Goal: Register for event/course

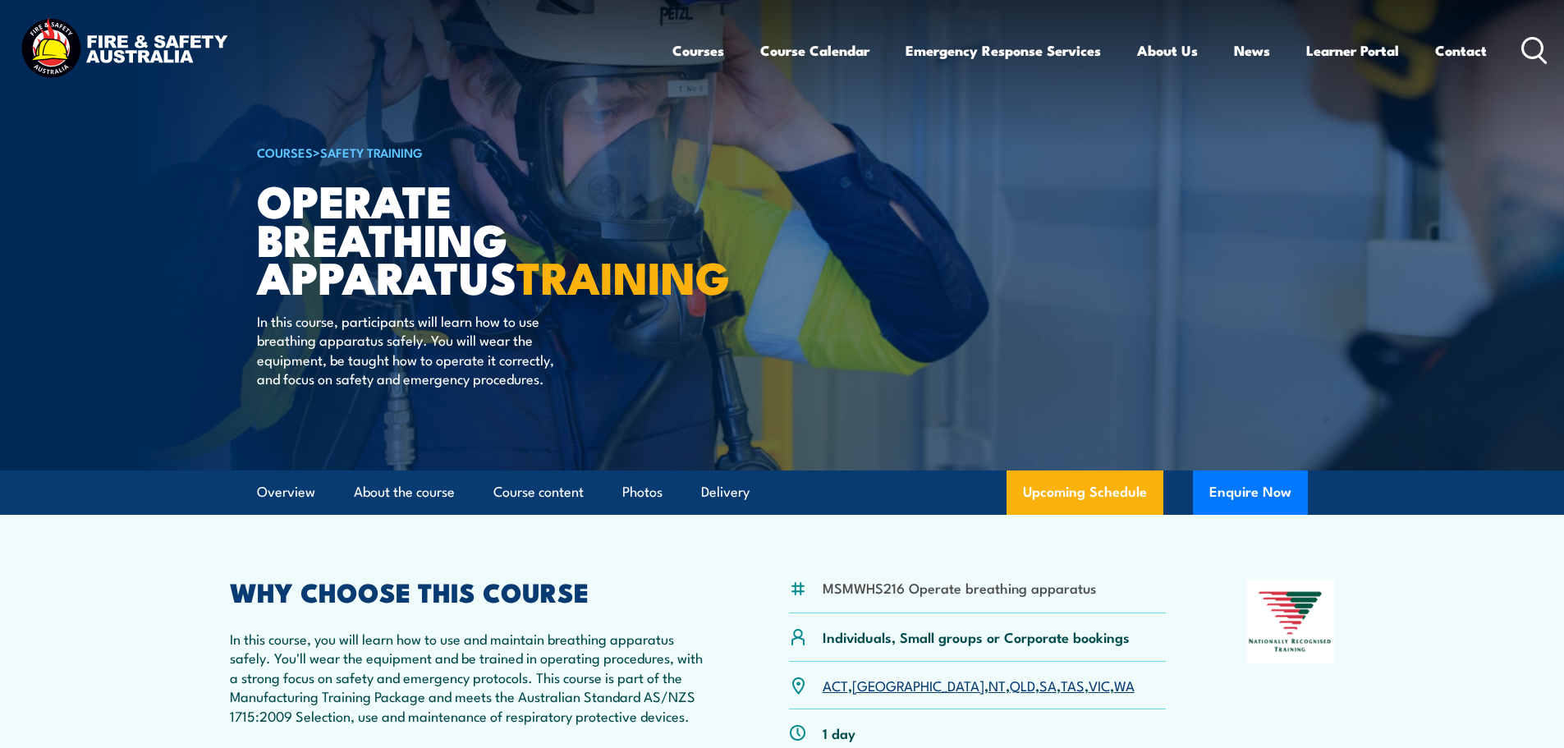
scroll to position [328, 0]
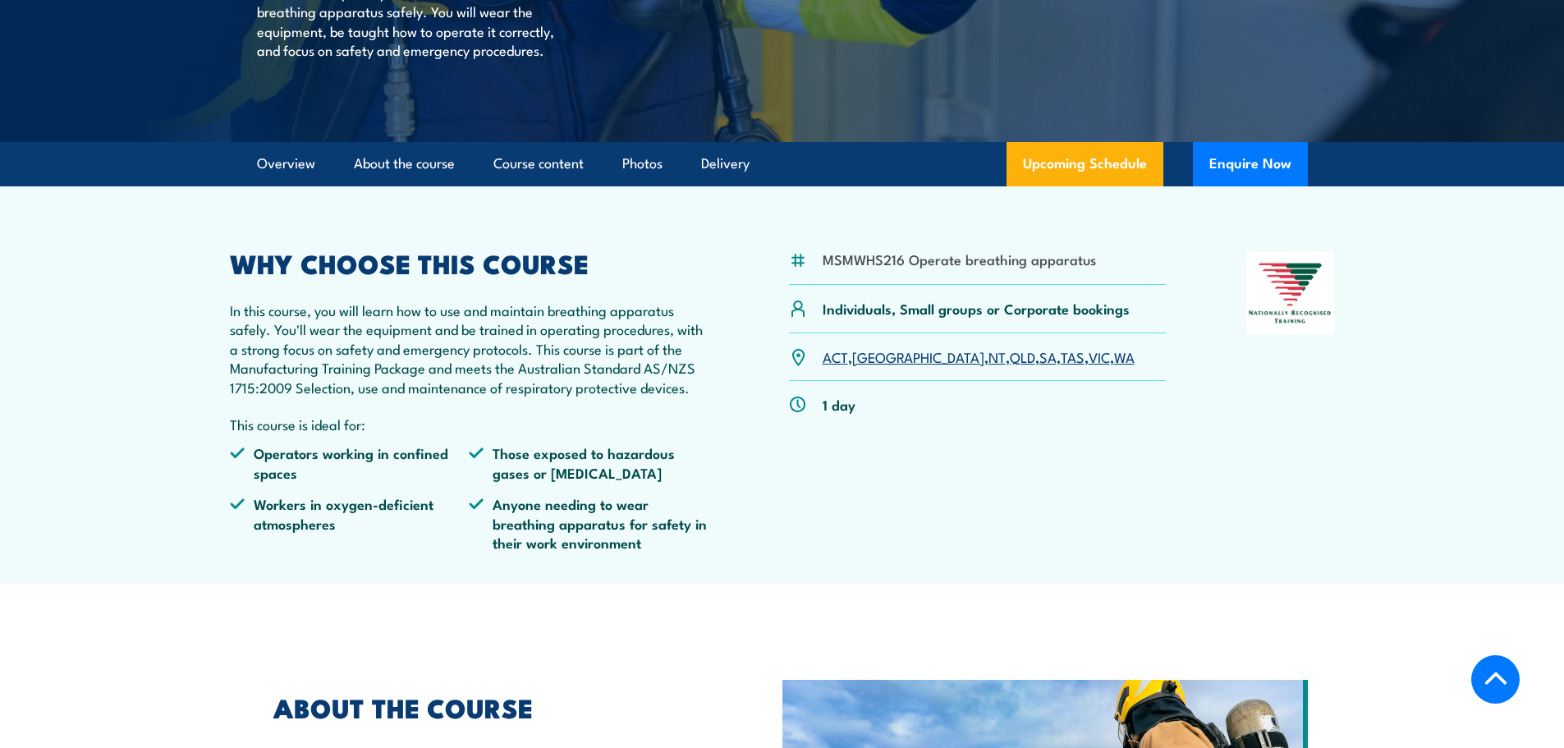
click at [1010, 366] on link "QLD" at bounding box center [1022, 357] width 25 height 20
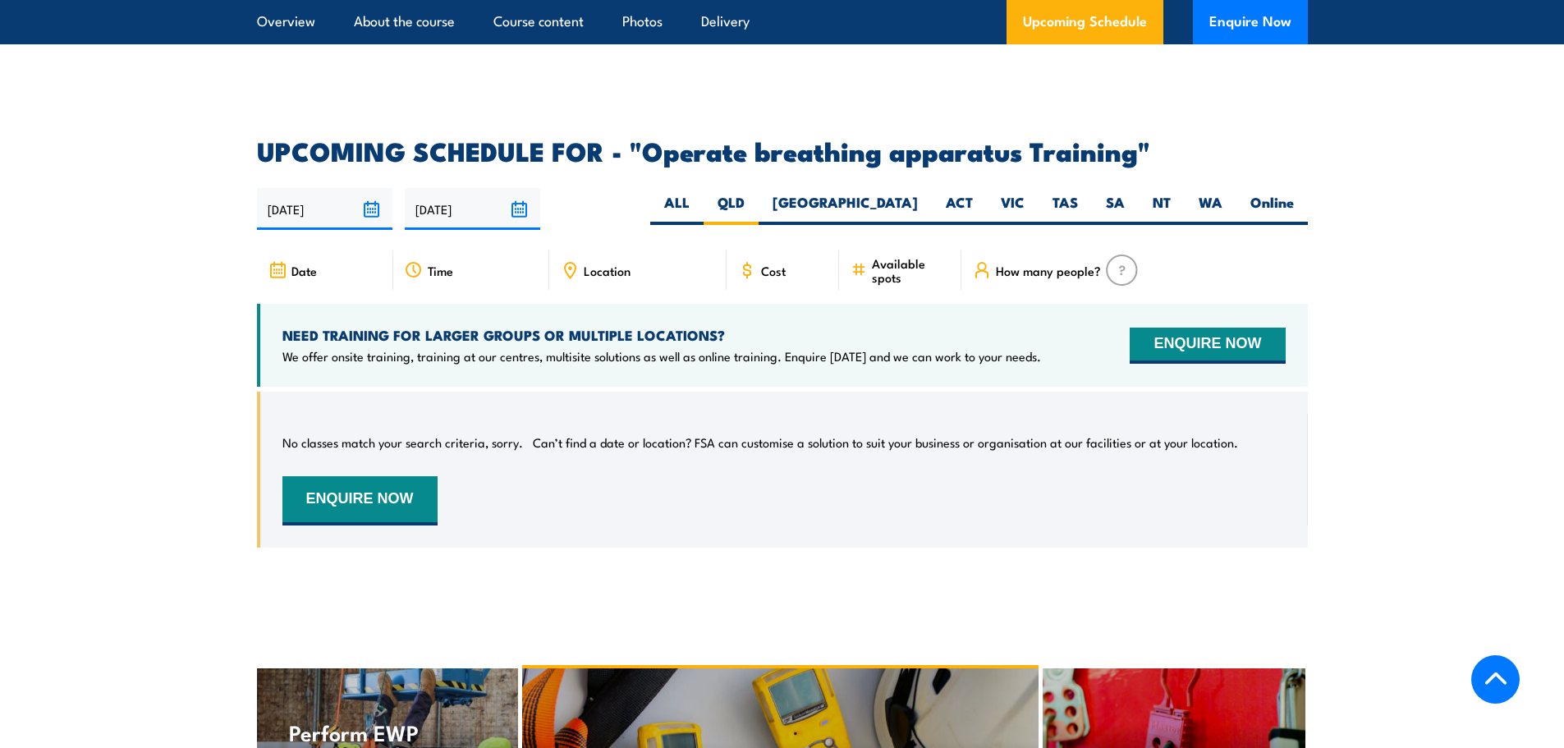
scroll to position [2458, 0]
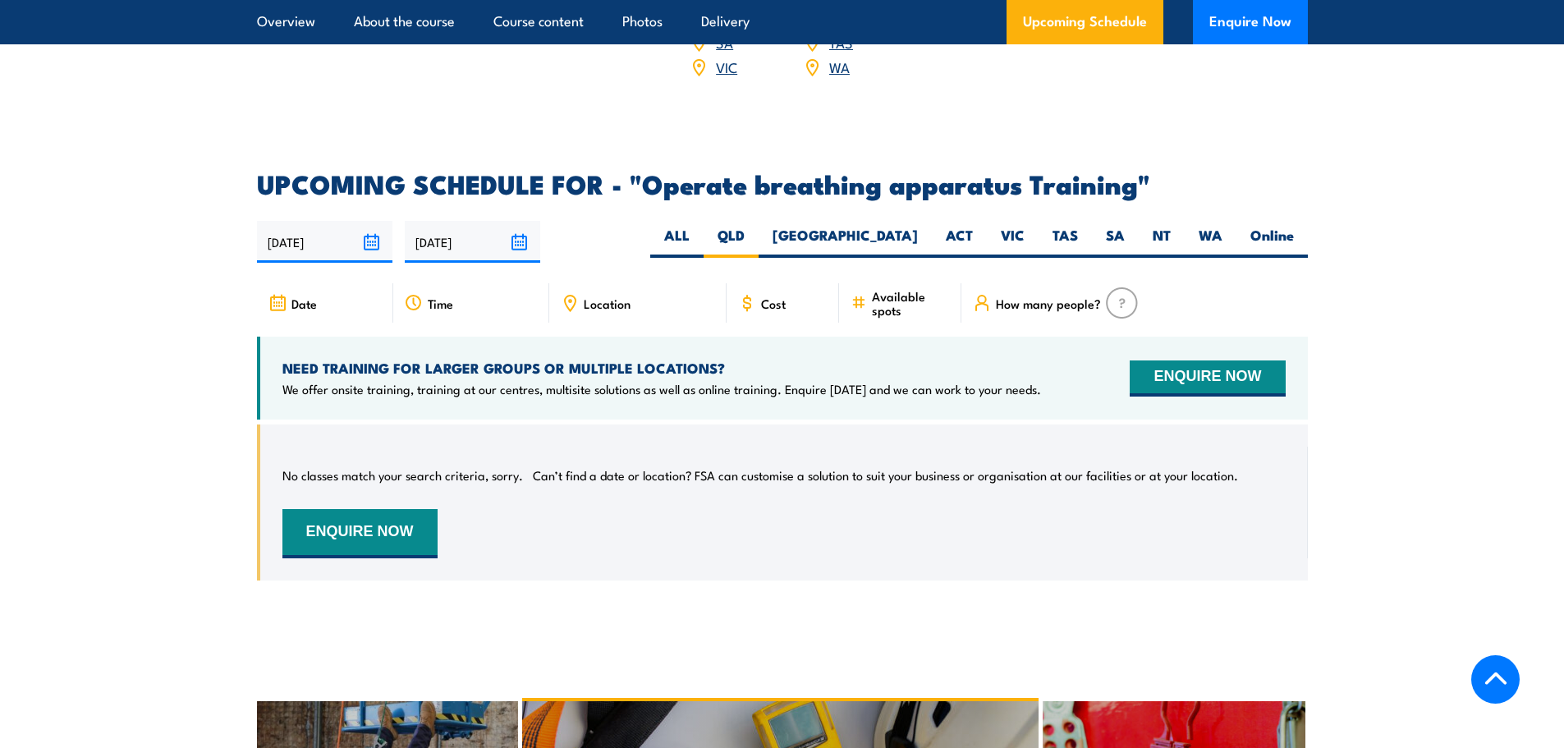
click at [521, 234] on input "[DATE]" at bounding box center [472, 242] width 135 height 42
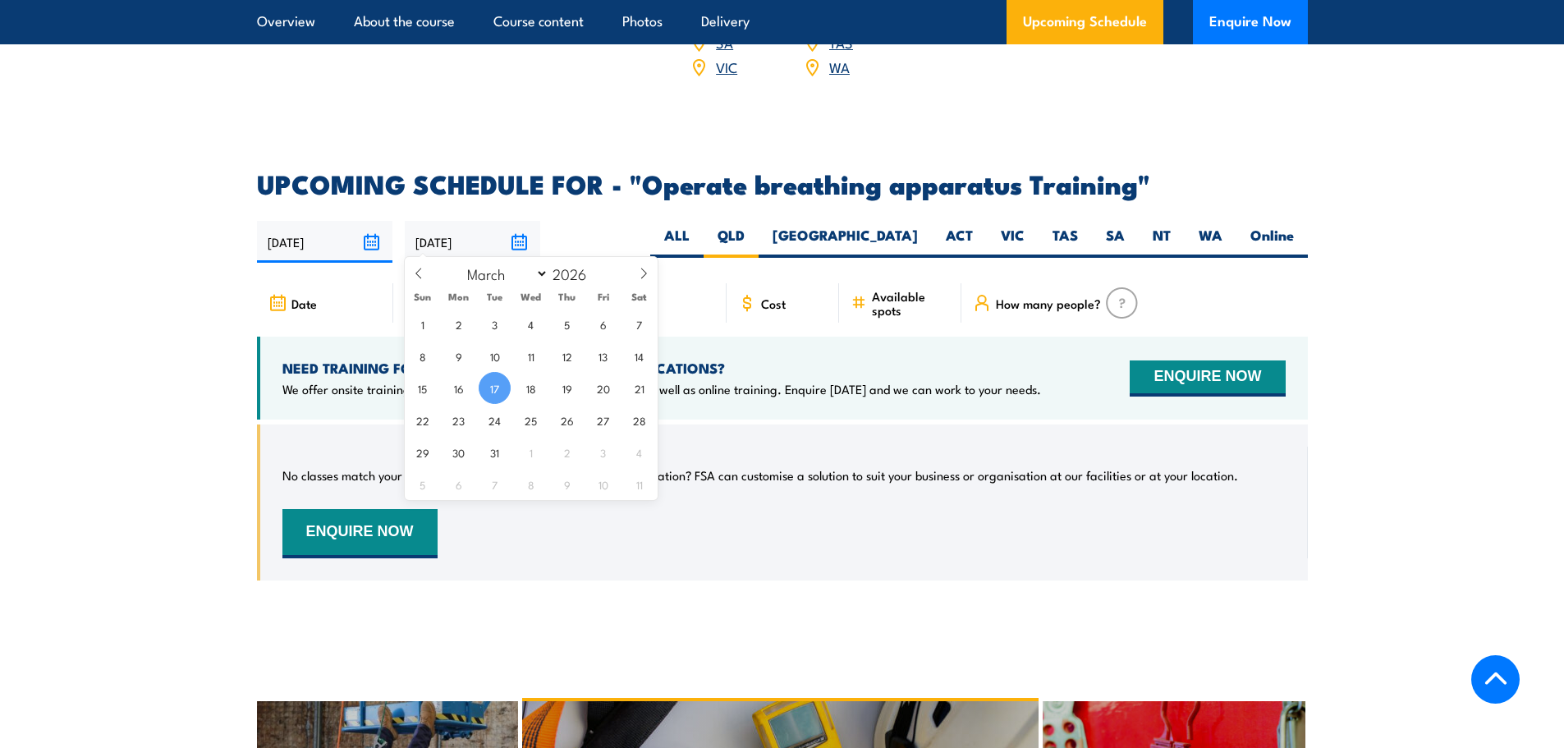
click at [521, 234] on input "[DATE]" at bounding box center [472, 242] width 135 height 42
click at [376, 238] on input "[DATE]" at bounding box center [324, 242] width 135 height 42
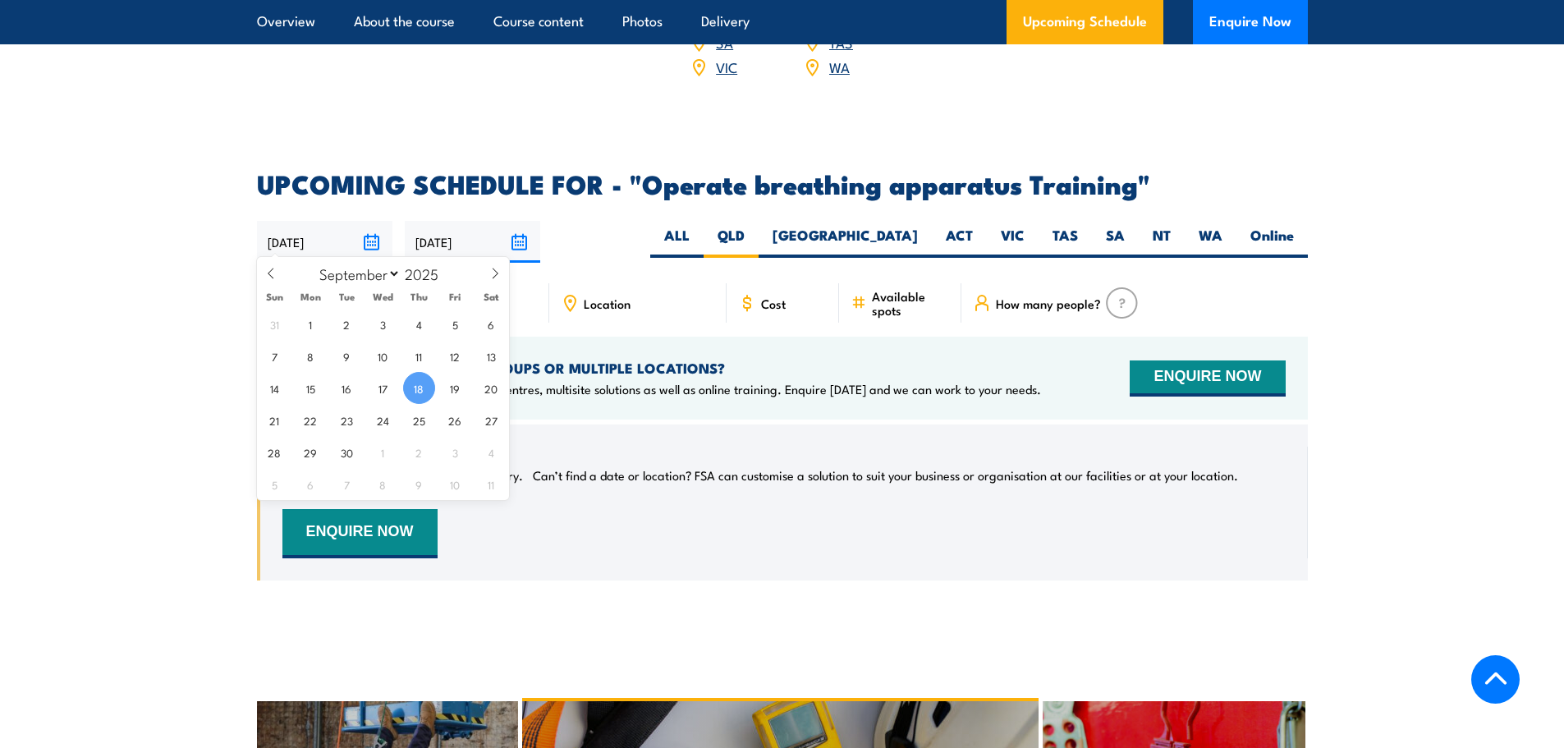
click at [620, 237] on div "18/09/2025 17/03/2026" at bounding box center [782, 242] width 1051 height 42
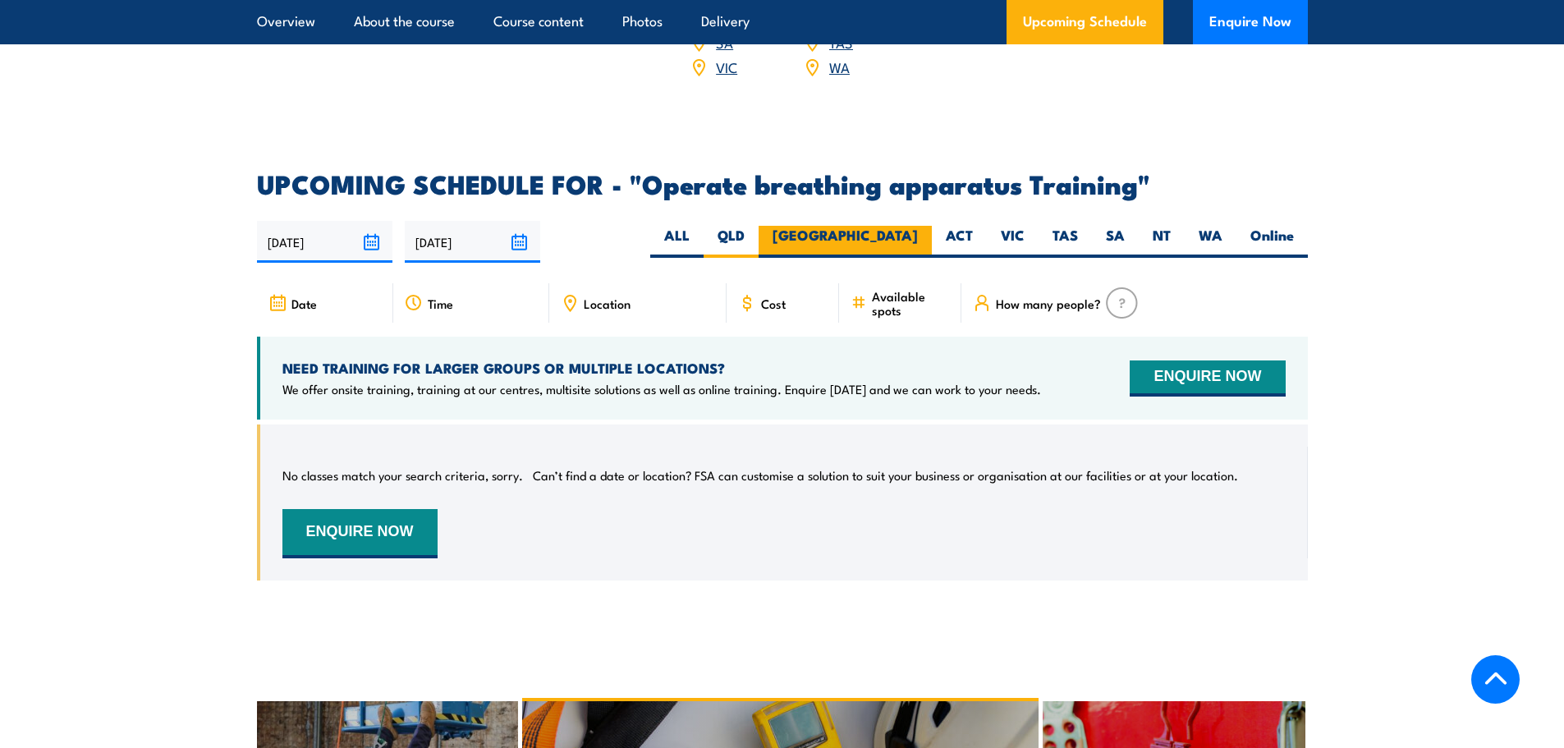
click at [881, 226] on label "[GEOGRAPHIC_DATA]" at bounding box center [845, 242] width 173 height 32
click at [918, 226] on input "[GEOGRAPHIC_DATA]" at bounding box center [923, 231] width 11 height 11
radio input "true"
click at [704, 232] on label "ALL" at bounding box center [676, 242] width 53 height 32
click at [700, 232] on input "ALL" at bounding box center [695, 231] width 11 height 11
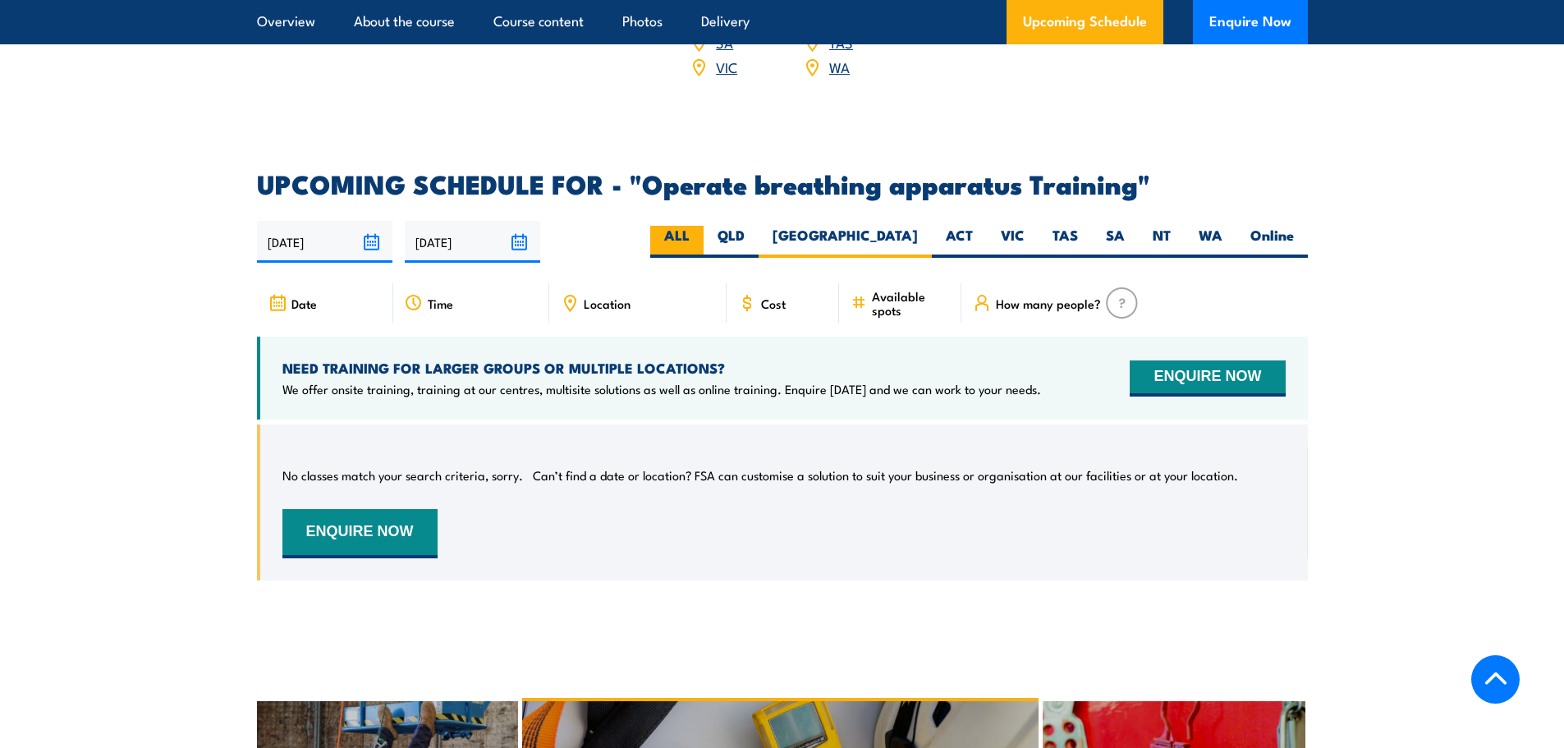
radio input "true"
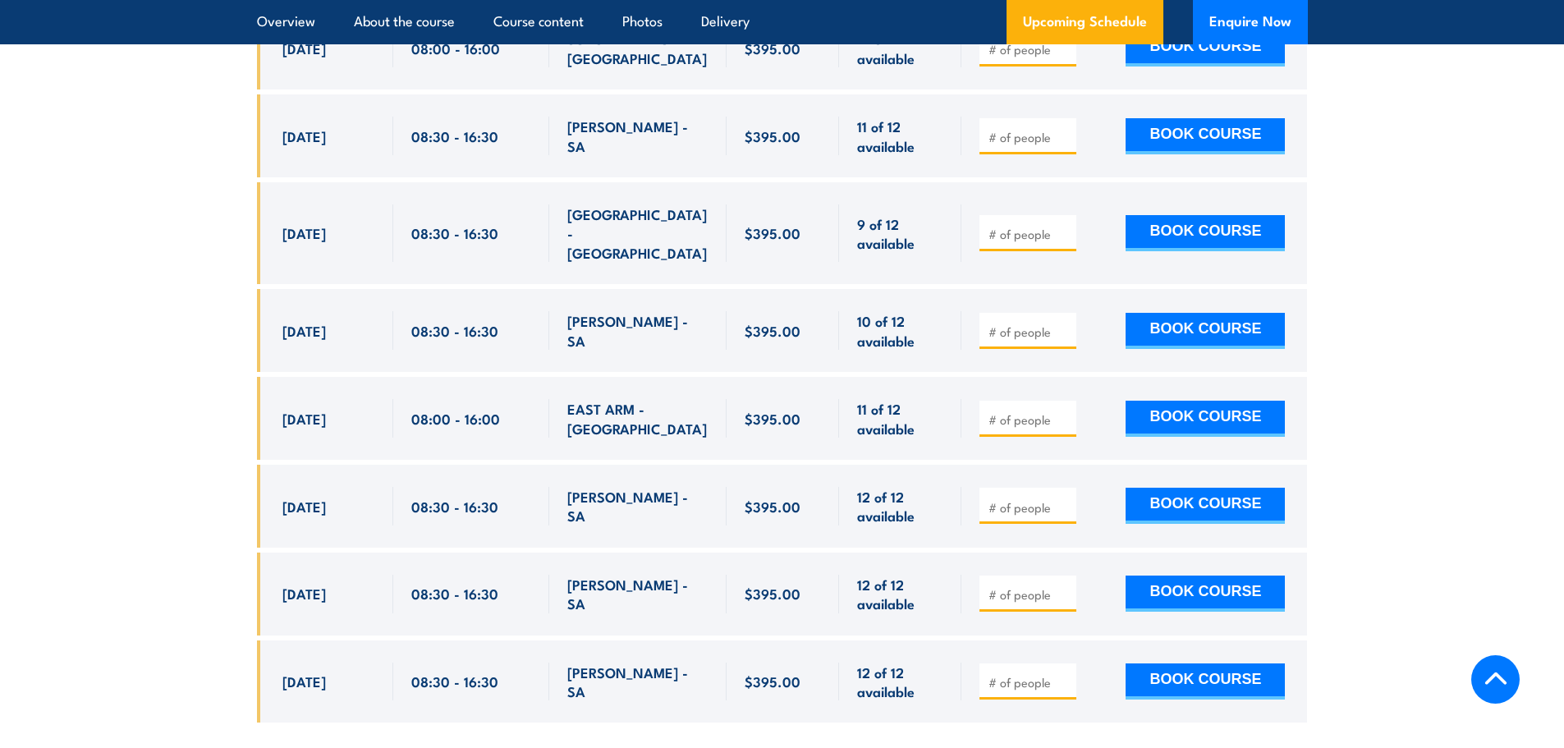
scroll to position [2704, 0]
